Goal: Task Accomplishment & Management: Complete application form

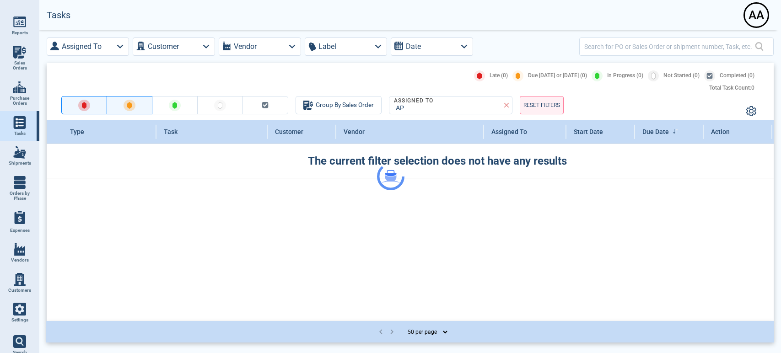
select select "50"
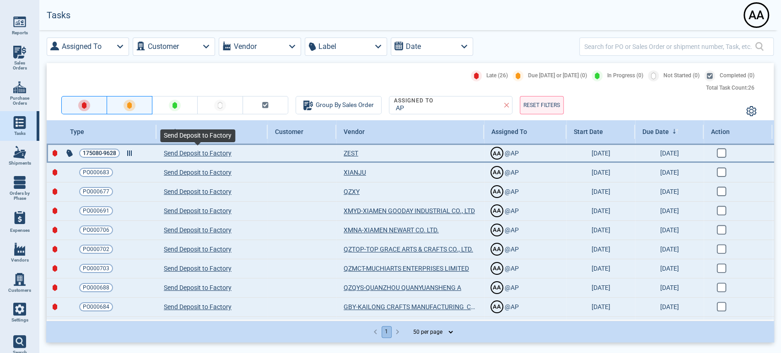
drag, startPoint x: 220, startPoint y: 153, endPoint x: 86, endPoint y: 152, distance: 133.2
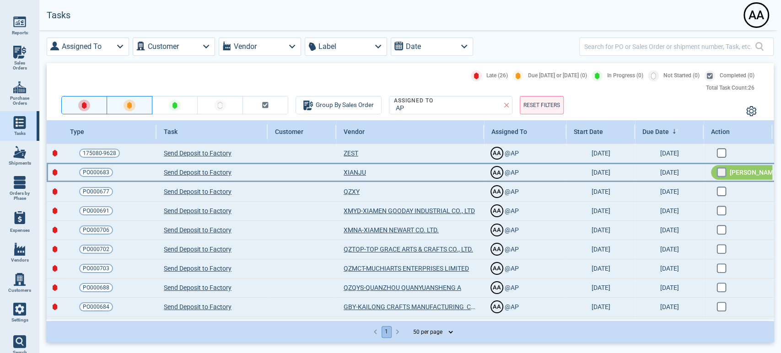
click at [718, 174] on input "checkbox" at bounding box center [721, 171] width 8 height 8
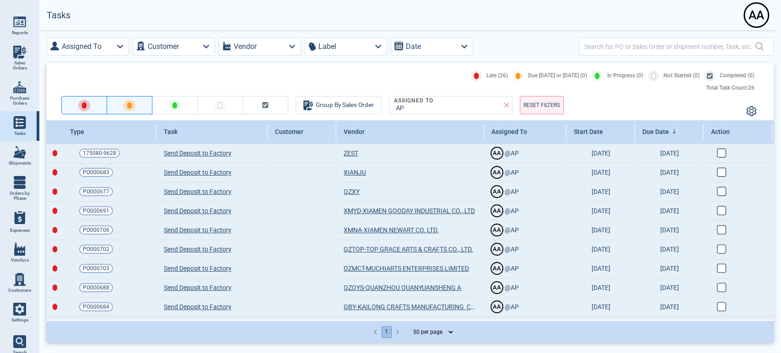
checkbox input "true"
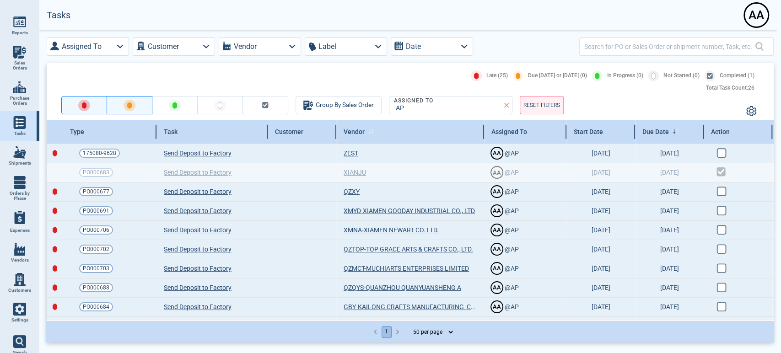
click at [366, 134] on div "Vendor" at bounding box center [410, 131] width 148 height 23
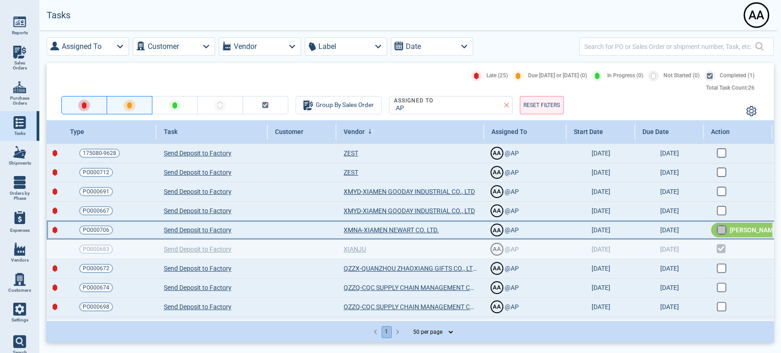
click at [721, 227] on input "checkbox" at bounding box center [721, 229] width 8 height 8
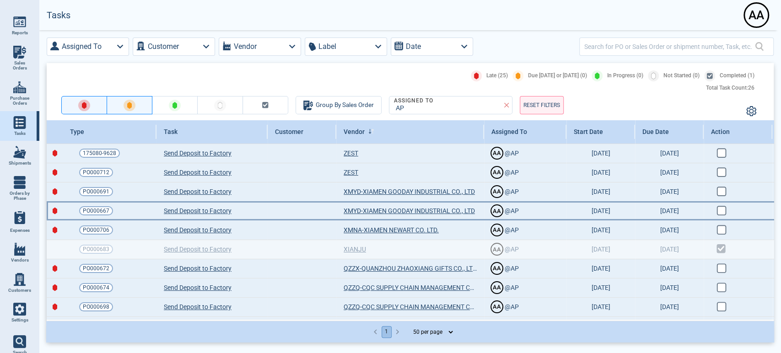
checkbox input "true"
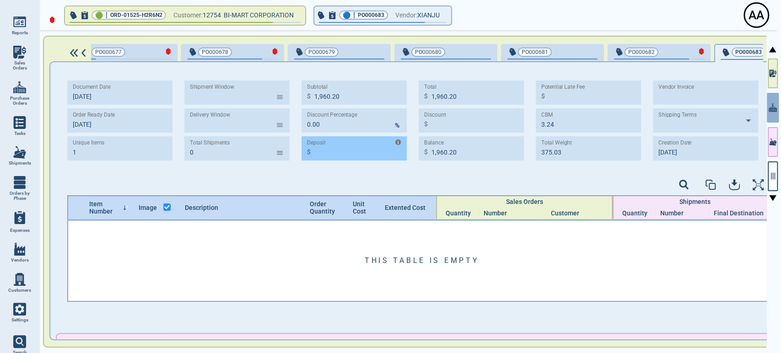
click at [346, 152] on input "Deposit" at bounding box center [360, 148] width 92 height 21
paste input "588.06"
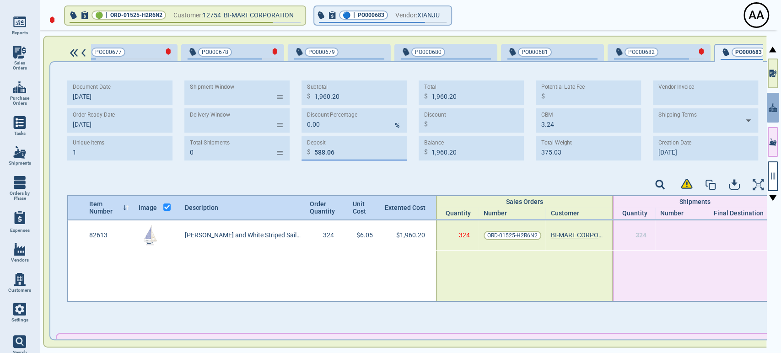
scroll to position [0, 1845]
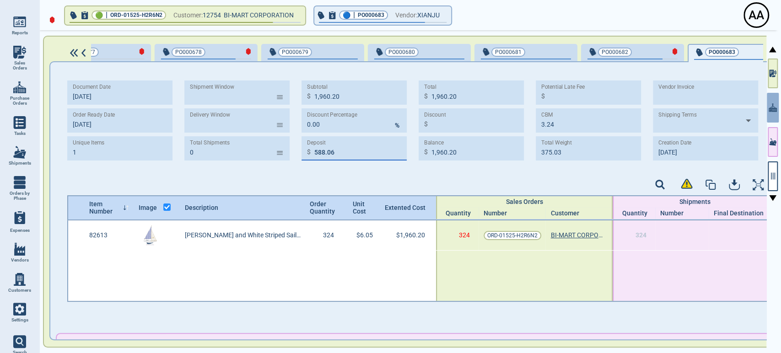
type input "588.06"
click at [340, 180] on div at bounding box center [419, 186] width 705 height 19
type input "1,372.14"
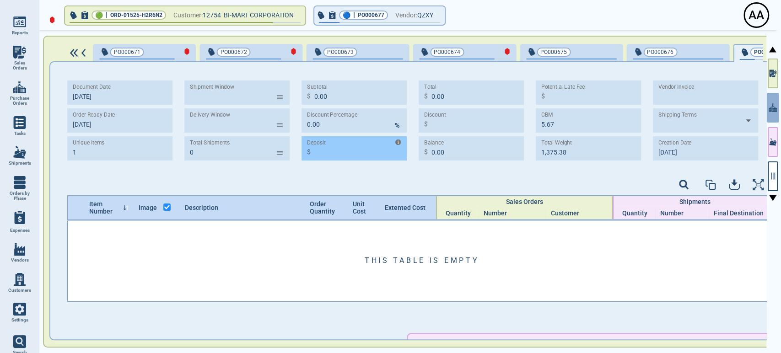
click at [345, 154] on input "Deposit" at bounding box center [360, 148] width 92 height 21
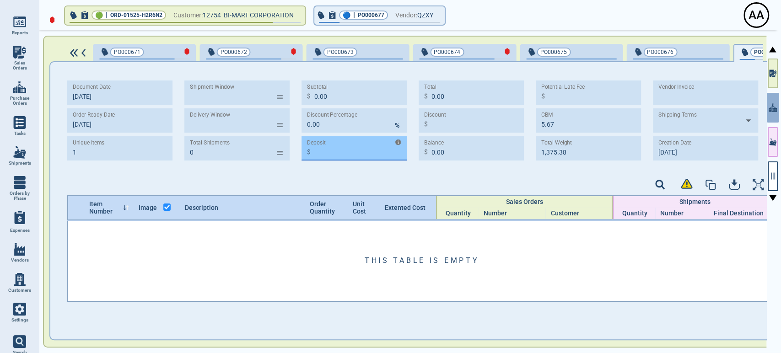
scroll to position [0, 1212]
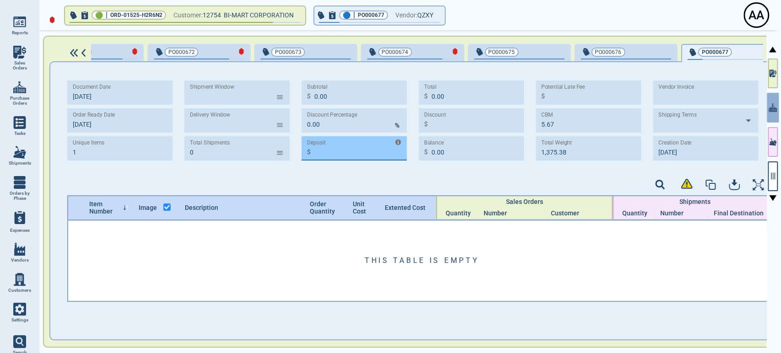
paste input "1,061.91"
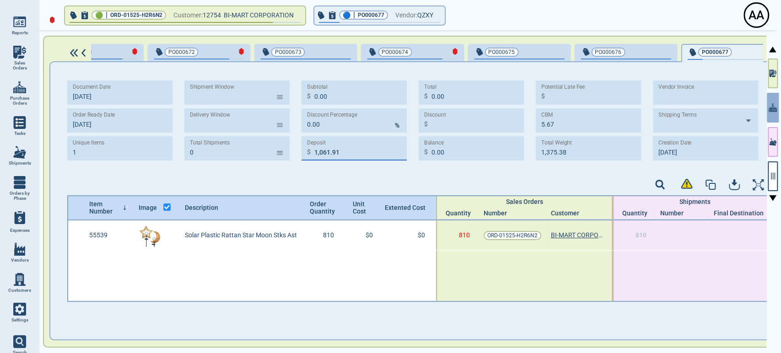
type input "1,061.91"
click at [343, 182] on div at bounding box center [419, 186] width 705 height 19
type input "1,061.91"
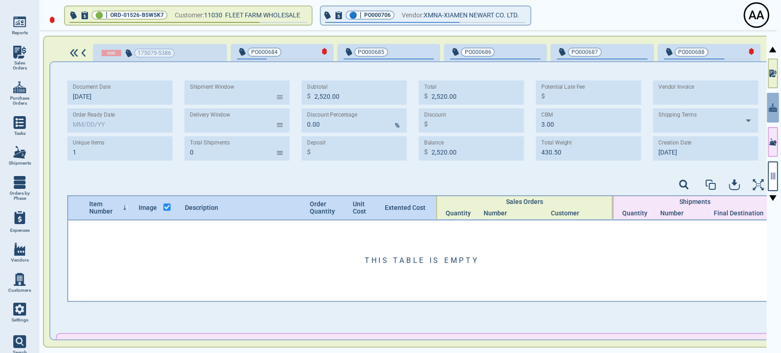
scroll to position [0, 1702]
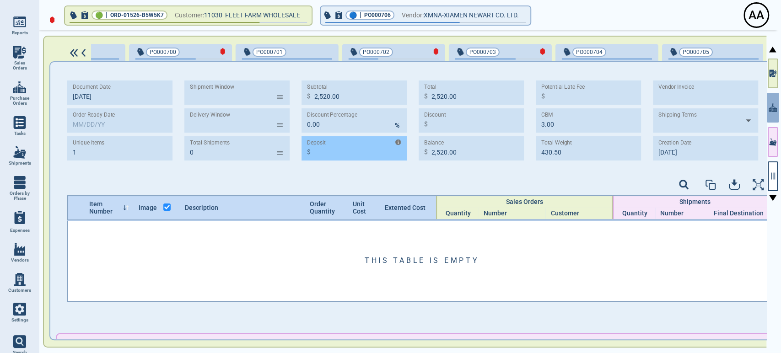
click at [354, 157] on input "Deposit" at bounding box center [360, 148] width 92 height 21
paste input "756.00"
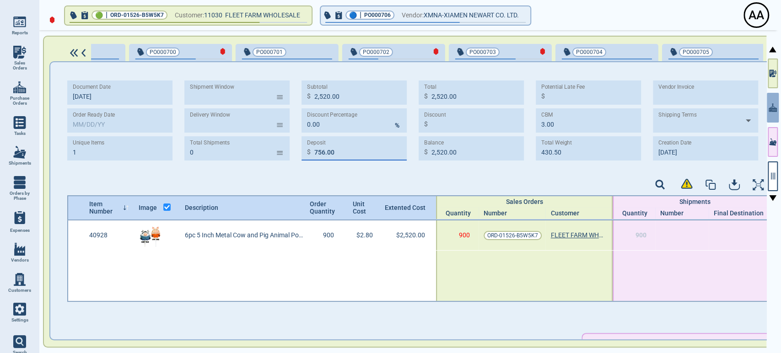
scroll to position [0, 1783]
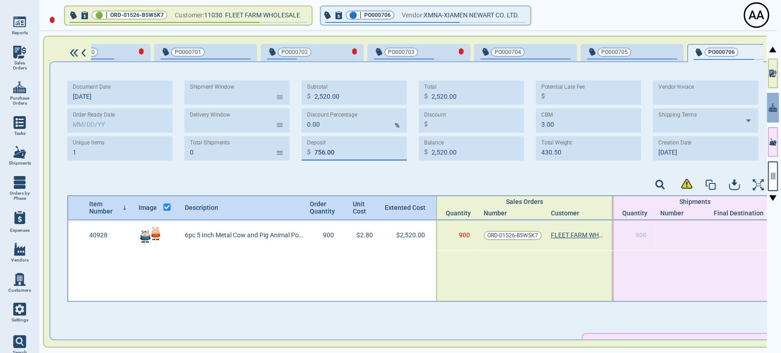
type input "756.00"
click at [351, 174] on div "Document Date 8‎/20/25 Order Ready Date Unique Items 1 Shipment Window ​ Delive…" at bounding box center [419, 123] width 705 height 105
type input "1,764.00"
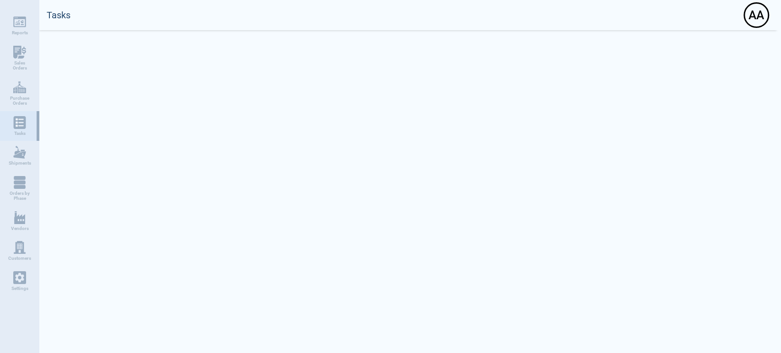
select select "50"
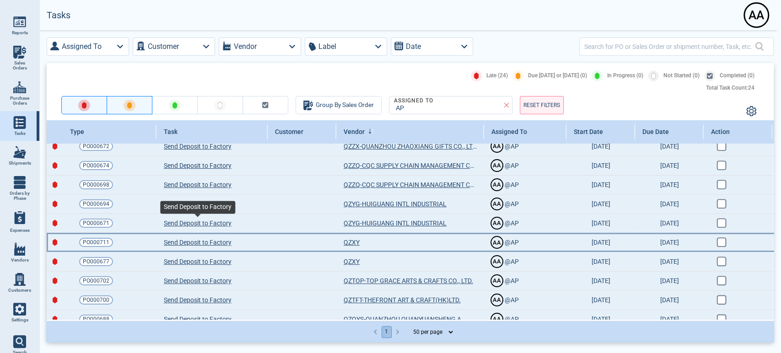
scroll to position [102, 0]
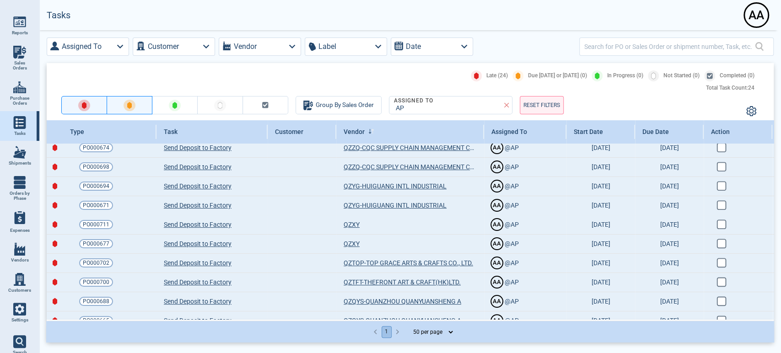
drag, startPoint x: 92, startPoint y: 207, endPoint x: 254, endPoint y: 64, distance: 216.6
click at [254, 64] on div "Late (24) Due Today or Tomorrow (0) In Progress (0) Not Started (0) Completed (…" at bounding box center [410, 91] width 727 height 57
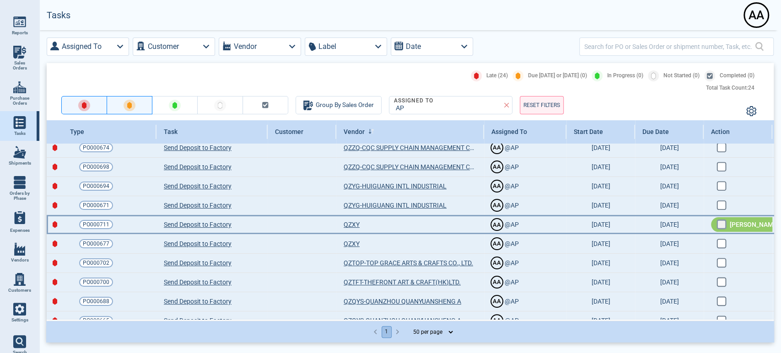
click at [722, 221] on input "checkbox" at bounding box center [721, 224] width 8 height 8
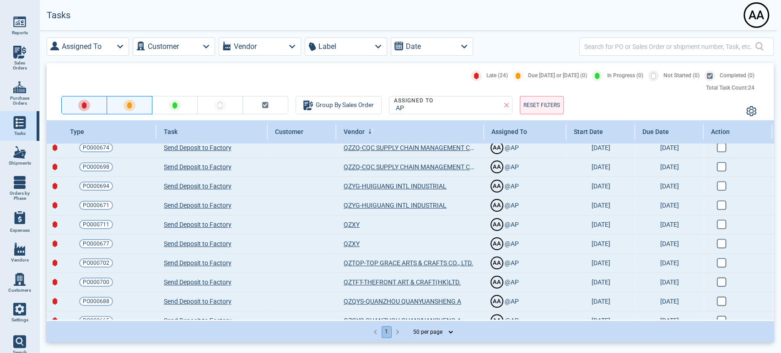
checkbox input "true"
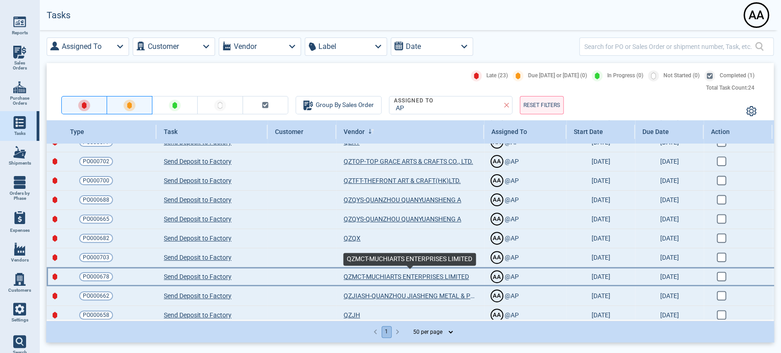
scroll to position [254, 0]
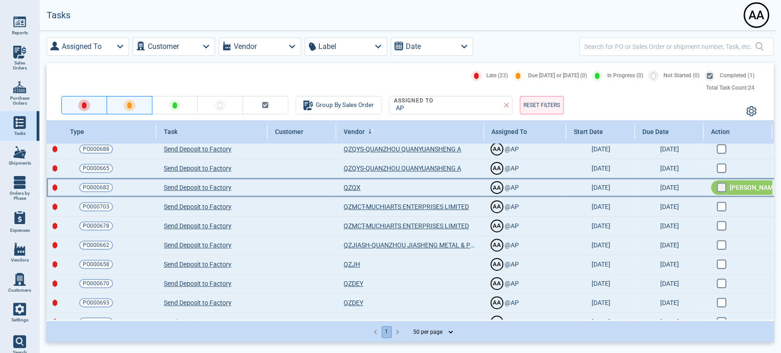
click at [719, 187] on input "checkbox" at bounding box center [721, 187] width 8 height 8
checkbox input "false"
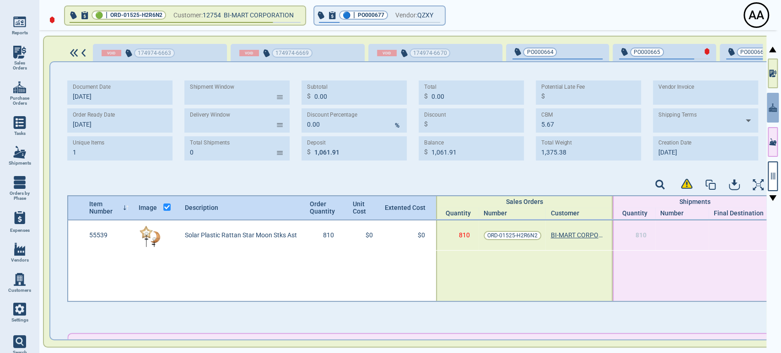
scroll to position [0, 1185]
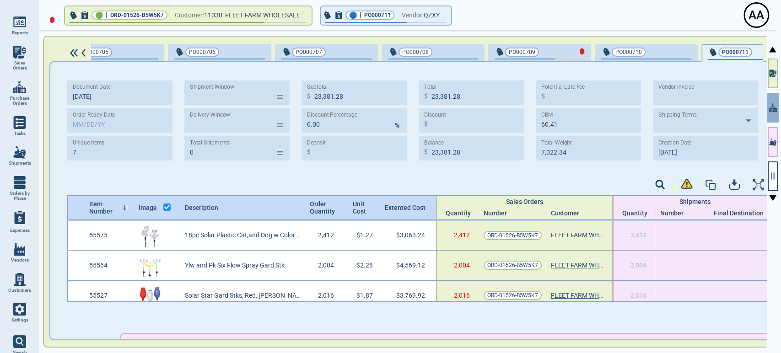
scroll to position [0, 2311]
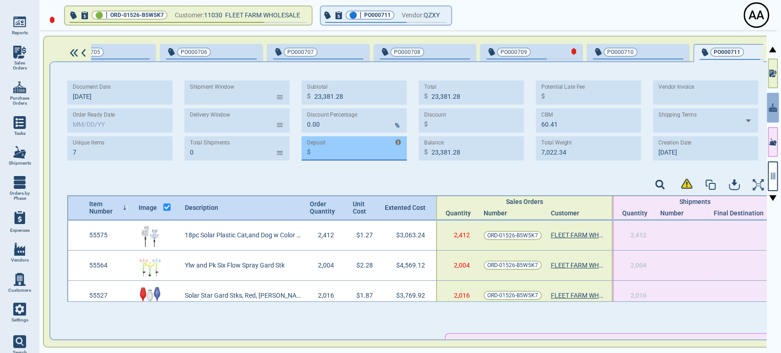
click at [355, 158] on input "Deposit" at bounding box center [360, 148] width 92 height 21
paste input "7,000.91"
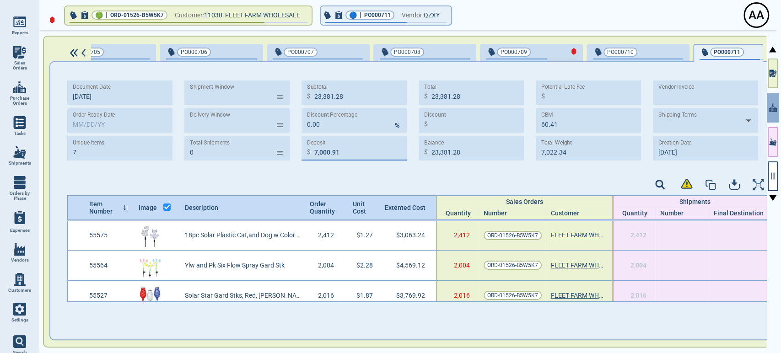
type input "7,000.91"
click at [351, 182] on div at bounding box center [419, 186] width 705 height 19
type input "16,380.37"
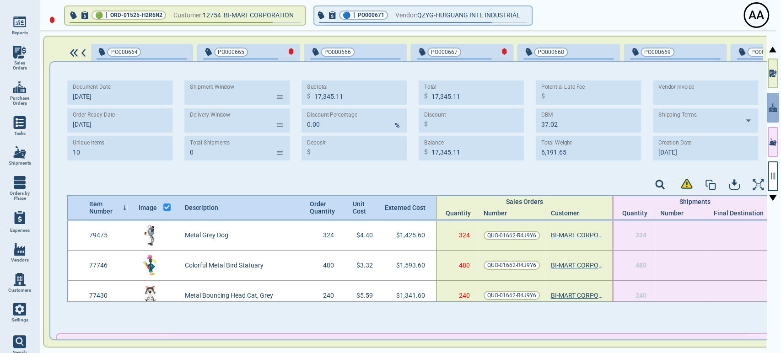
scroll to position [0, 580]
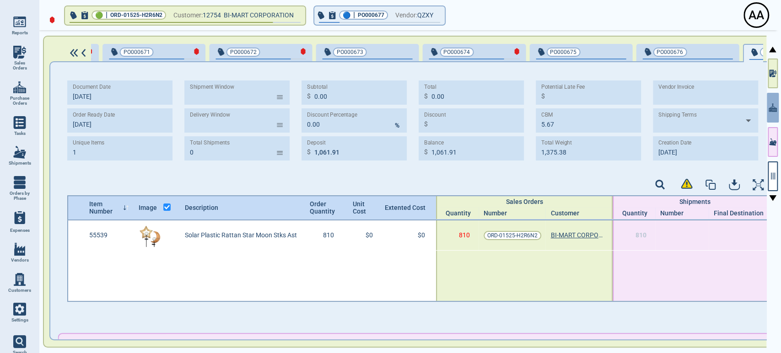
scroll to position [0, 1159]
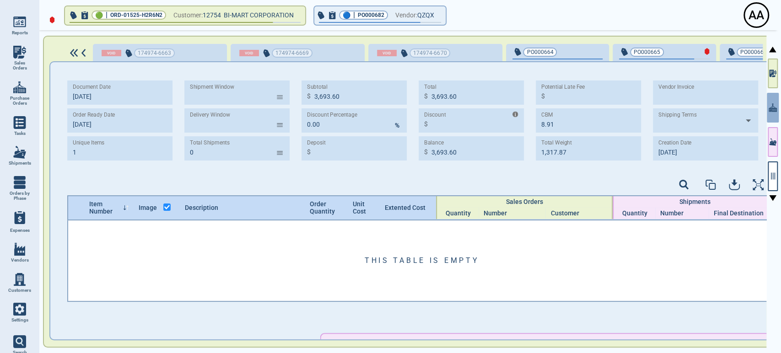
scroll to position [0, 1687]
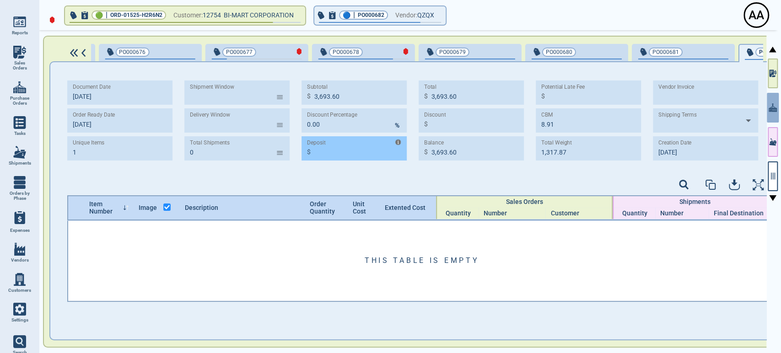
click at [318, 154] on input "Deposit" at bounding box center [360, 148] width 92 height 21
paste input "1,108.08"
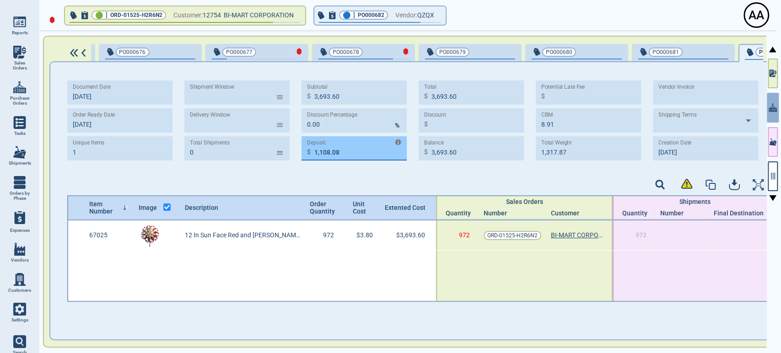
scroll to position [0, 1740]
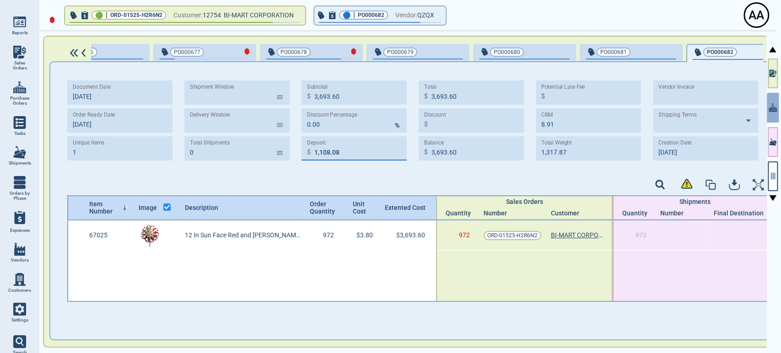
type input "1,108.08"
click at [334, 183] on div at bounding box center [419, 186] width 705 height 19
type input "2,585.52"
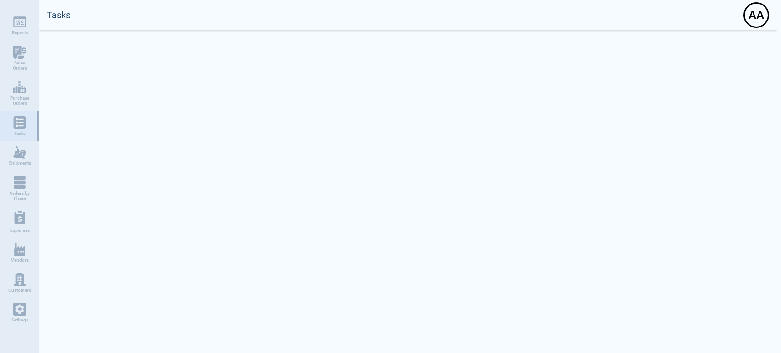
select select "50"
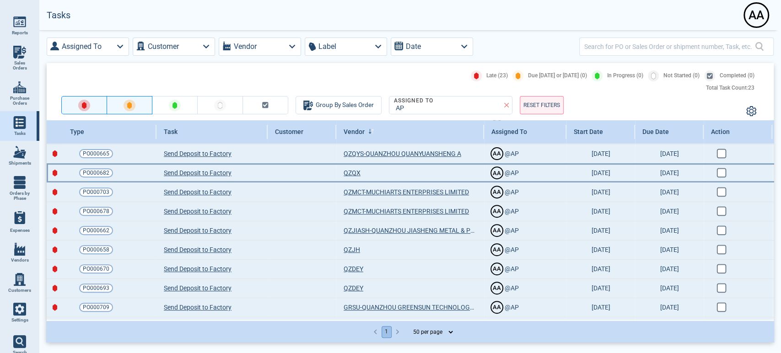
scroll to position [254, 0]
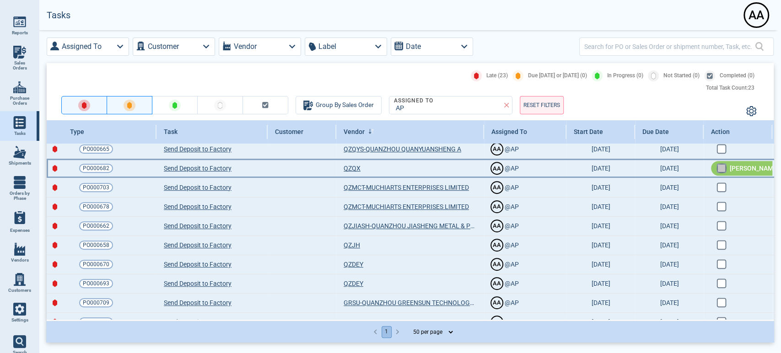
click at [721, 165] on input "checkbox" at bounding box center [721, 167] width 8 height 8
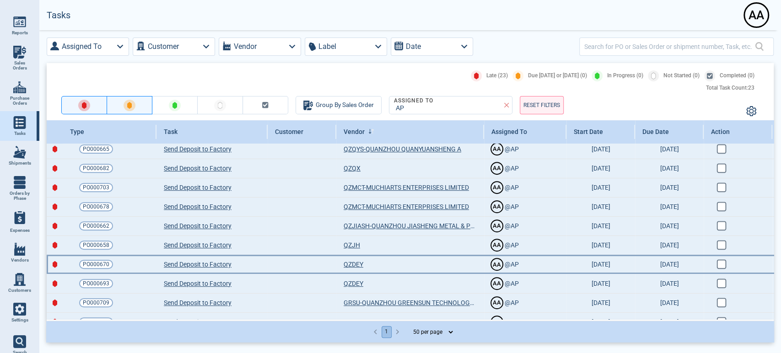
checkbox input "true"
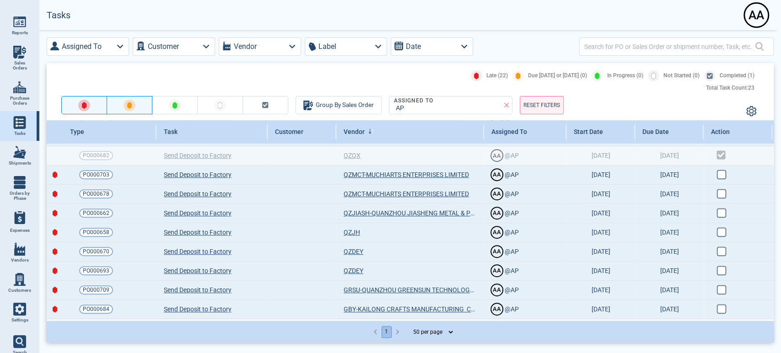
scroll to position [270, 0]
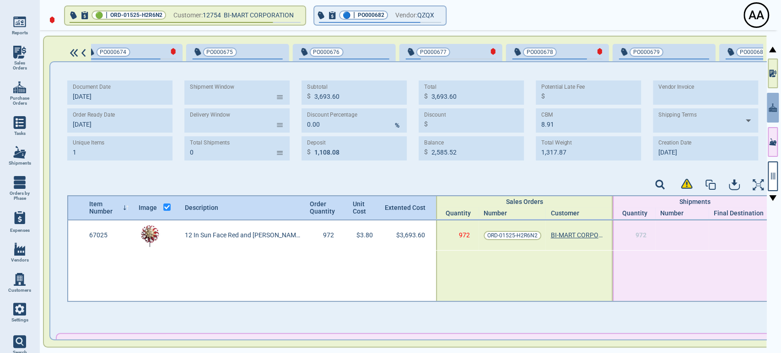
scroll to position [0, 1741]
